Goal: Task Accomplishment & Management: Complete application form

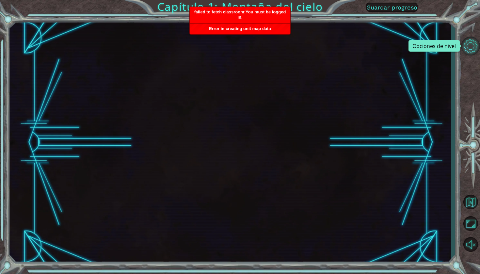
click at [475, 45] on button "Opciones de nivel" at bounding box center [471, 46] width 19 height 19
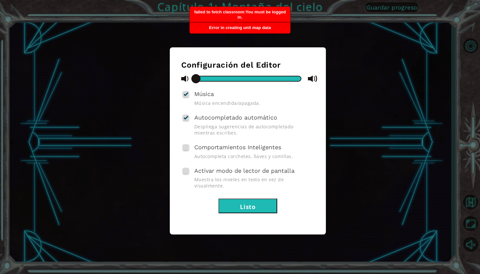
click at [264, 199] on button "Listo" at bounding box center [248, 206] width 59 height 15
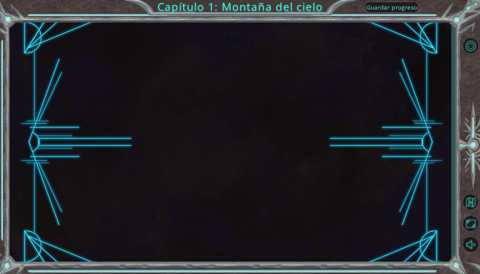
click at [9, 19] on div "Capítulo 1: Montaña del cielo Guardar progreso" at bounding box center [240, 137] width 480 height 274
click at [455, 12] on div "Capítulo 1: Montaña del cielo Guardar progreso" at bounding box center [240, 137] width 480 height 274
click at [406, 12] on button "Guardar progreso" at bounding box center [392, 7] width 52 height 9
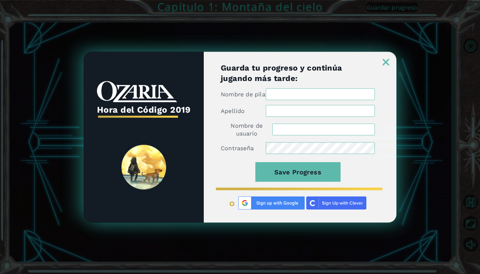
type input "Andrea★1415"
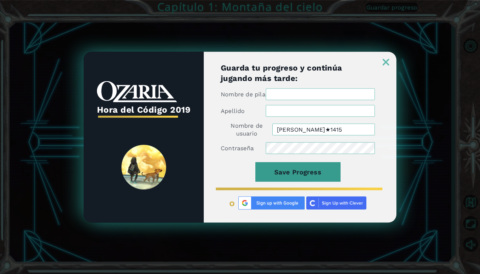
click at [325, 165] on button "Save Progress" at bounding box center [298, 172] width 85 height 20
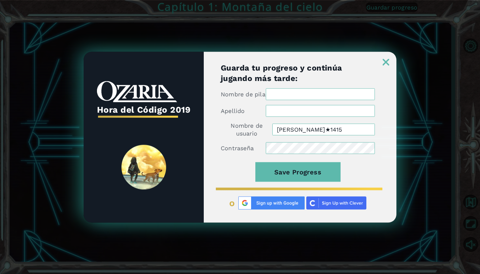
click at [273, 100] on div "Nombre de pila" at bounding box center [298, 94] width 154 height 12
click at [274, 95] on input "Nombre de pila" at bounding box center [320, 94] width 109 height 12
click at [381, 60] on div at bounding box center [300, 59] width 193 height 14
click at [395, 56] on link at bounding box center [386, 58] width 21 height 5
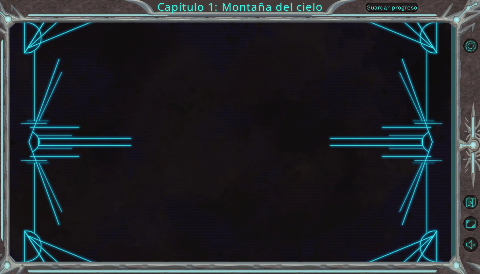
click at [400, 11] on span "Guardar progreso" at bounding box center [392, 7] width 51 height 7
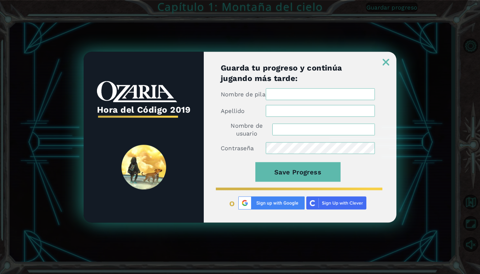
click at [388, 59] on img at bounding box center [386, 62] width 7 height 7
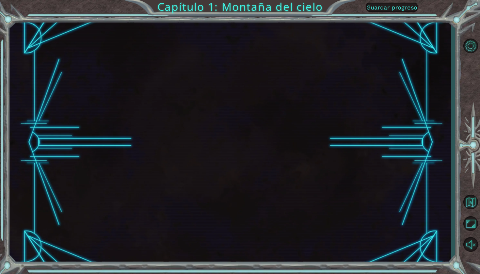
click at [388, 8] on span "Guardar progreso" at bounding box center [392, 7] width 51 height 7
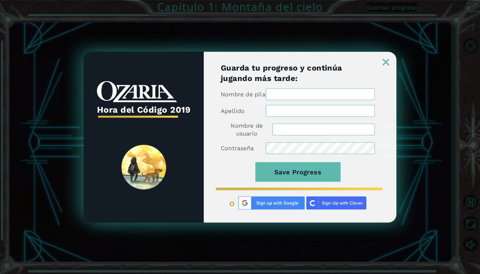
click at [386, 59] on img at bounding box center [386, 62] width 7 height 7
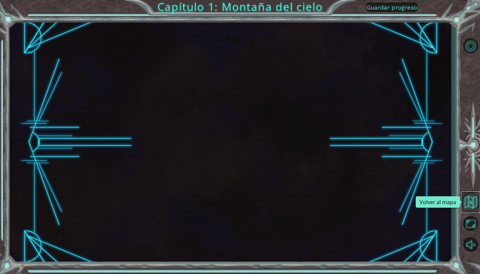
click at [472, 202] on button "Volver al mapa" at bounding box center [471, 202] width 19 height 19
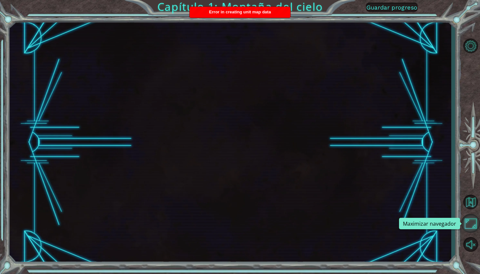
click at [472, 221] on button "Maximizar navegador" at bounding box center [471, 223] width 19 height 19
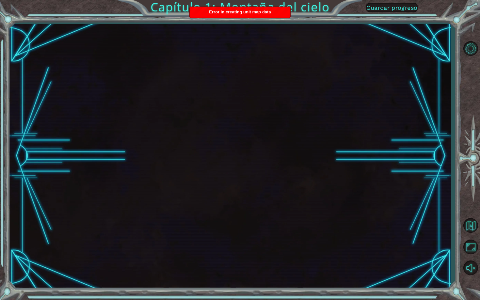
click at [393, 11] on span "Guardar progreso" at bounding box center [392, 7] width 51 height 7
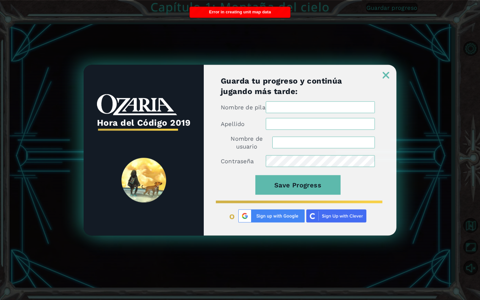
click at [372, 143] on input "Nombre de usuario" at bounding box center [324, 143] width 103 height 12
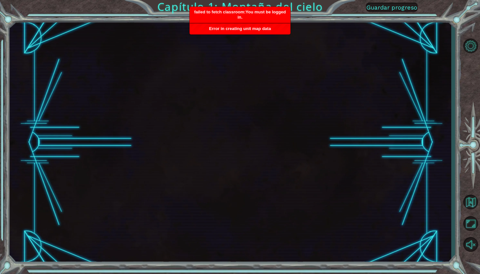
click at [388, 12] on button "Guardar progreso" at bounding box center [392, 7] width 52 height 9
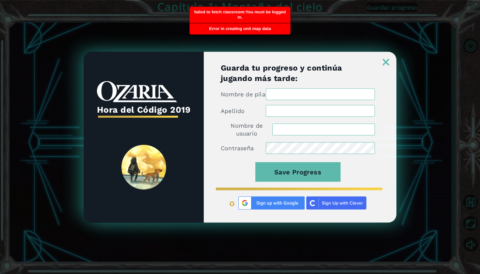
type input "Andrea★1415"
click at [299, 90] on input "Nombre de pila" at bounding box center [320, 94] width 109 height 12
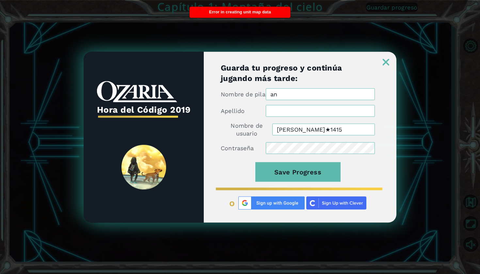
type input "a"
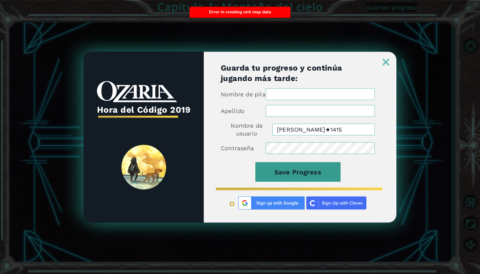
click at [285, 181] on button "Save Progress" at bounding box center [298, 172] width 85 height 20
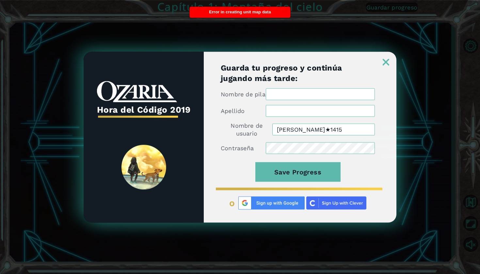
click at [383, 59] on img at bounding box center [386, 62] width 7 height 7
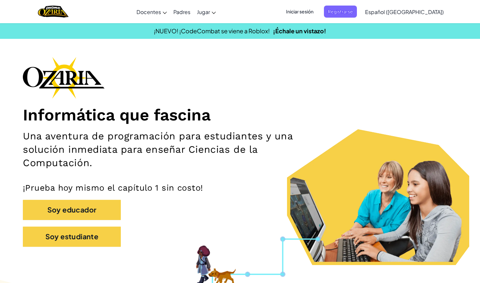
click at [318, 7] on span "Iniciar sesión" at bounding box center [299, 12] width 35 height 12
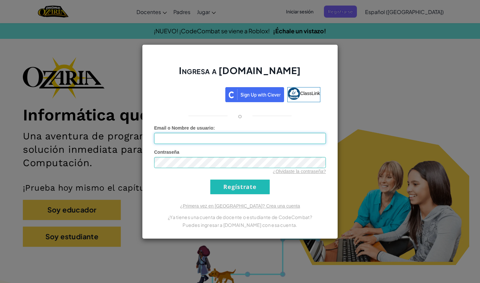
type input "Andrea★1415"
click at [224, 191] on input "Regístrate" at bounding box center [239, 187] width 59 height 15
